Goal: Information Seeking & Learning: Learn about a topic

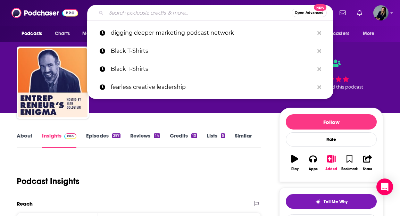
click at [180, 13] on input "Search podcasts, credits, & more..." at bounding box center [199, 12] width 186 height 11
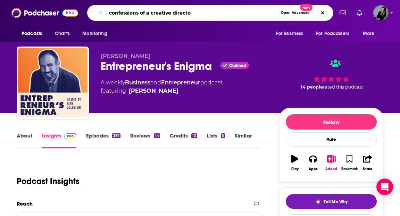
type input "confessions of a creative director"
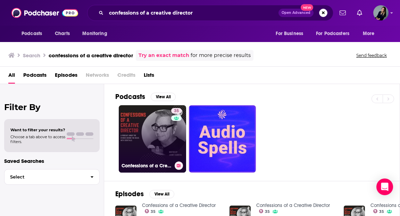
click at [160, 118] on link "35 Confessions of a Creative Director" at bounding box center [152, 138] width 67 height 67
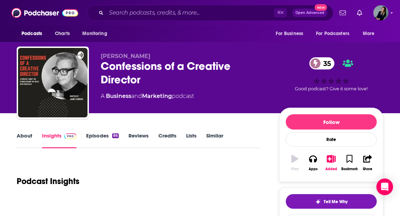
scroll to position [3, 0]
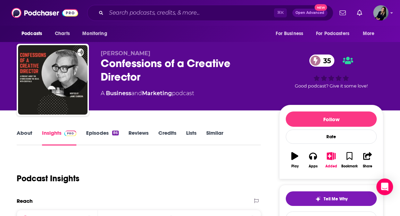
click at [220, 132] on link "Similar" at bounding box center [214, 138] width 17 height 16
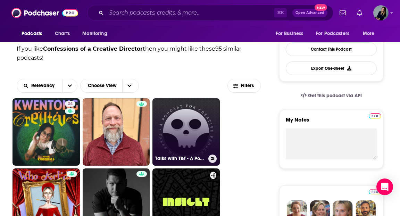
scroll to position [173, 0]
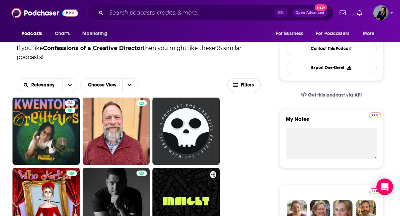
click at [257, 82] on button "Filters" at bounding box center [244, 85] width 33 height 14
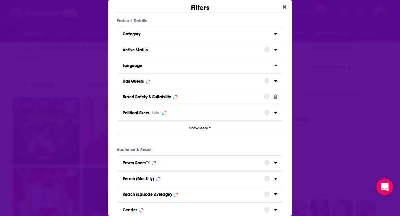
scroll to position [0, 0]
click at [193, 64] on div "Language" at bounding box center [196, 65] width 147 height 5
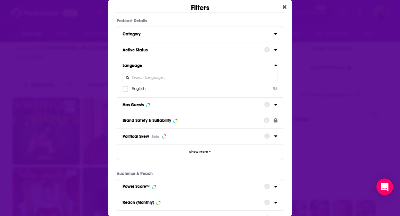
click at [149, 90] on label "English 95" at bounding box center [200, 89] width 155 height 6
click at [125, 91] on input "multiSelectOption-en-0" at bounding box center [125, 91] width 0 height 0
click at [158, 100] on button "Has Guests" at bounding box center [194, 104] width 142 height 9
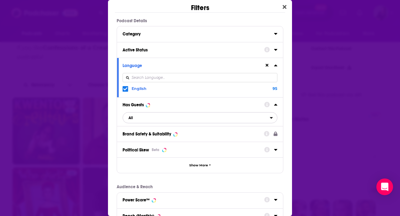
click at [153, 120] on span "All" at bounding box center [196, 117] width 147 height 9
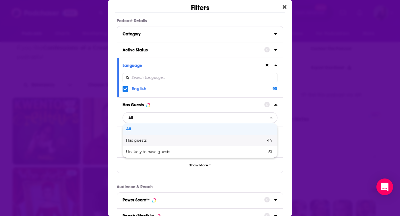
click at [155, 140] on span "Has guests" at bounding box center [166, 141] width 80 height 4
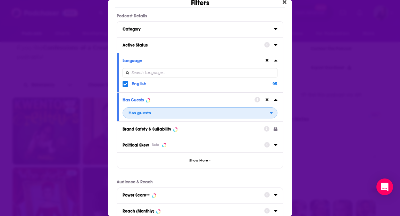
scroll to position [8, 0]
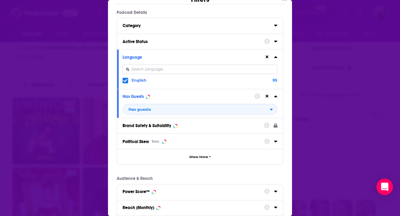
click at [195, 41] on div "Active Status" at bounding box center [191, 41] width 137 height 5
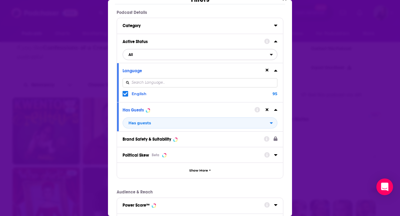
click at [163, 57] on span "All" at bounding box center [196, 54] width 147 height 9
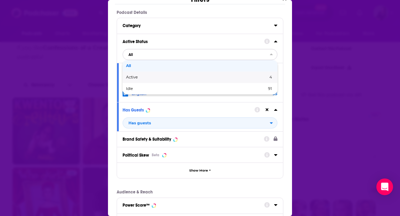
click at [155, 76] on span "Active" at bounding box center [164, 77] width 77 height 4
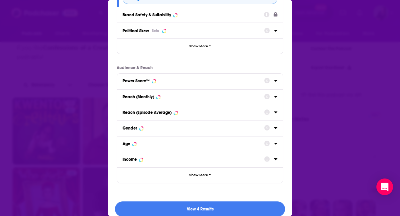
scroll to position [140, 0]
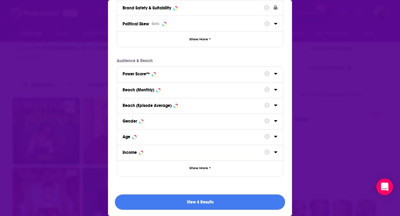
click at [174, 206] on button "View 4 Results" at bounding box center [200, 203] width 170 height 16
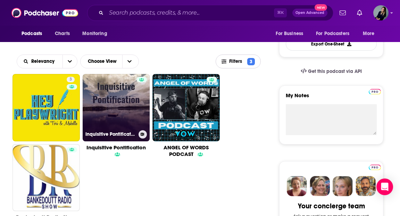
scroll to position [201, 0]
